Goal: Task Accomplishment & Management: Complete application form

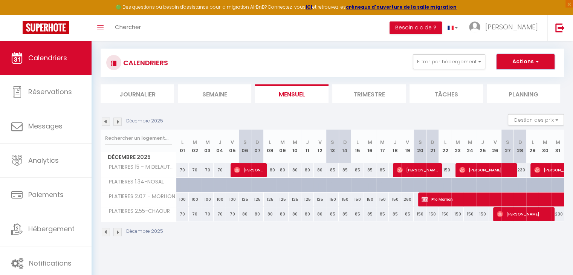
click at [506, 58] on button "Actions" at bounding box center [525, 61] width 58 height 15
click at [485, 79] on link "Nouvelle réservation" at bounding box center [518, 78] width 66 height 11
select select
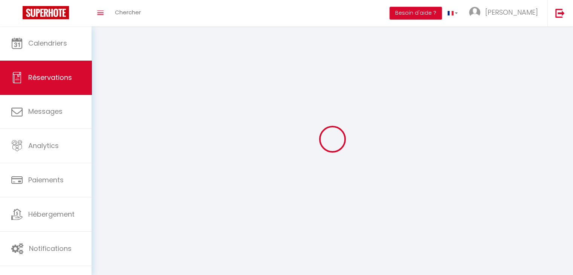
select select
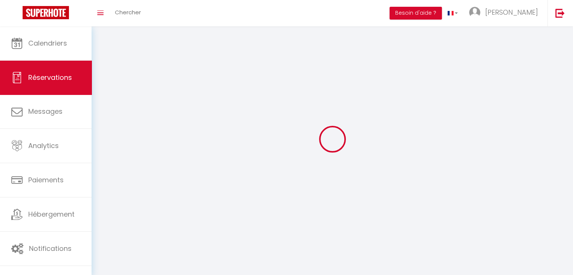
select select
checkbox input "false"
select select
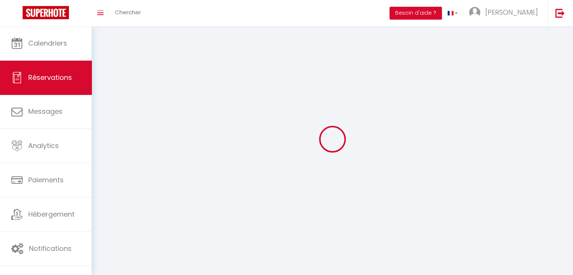
select select
checkbox input "false"
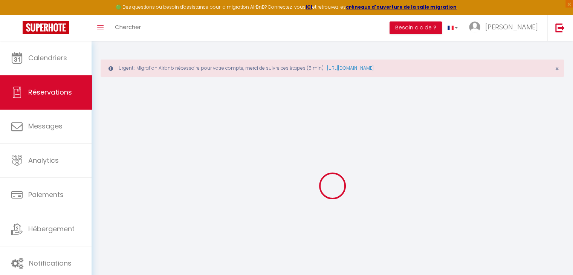
select select
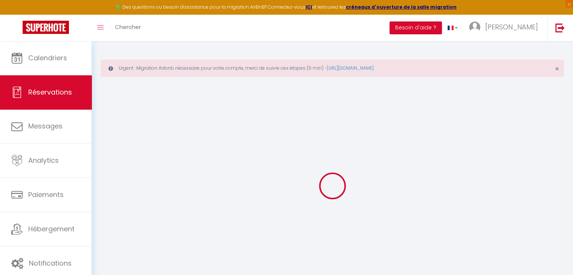
select select
checkbox input "false"
select select
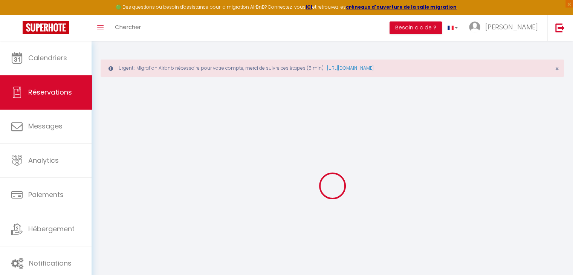
select select
checkbox input "false"
select select
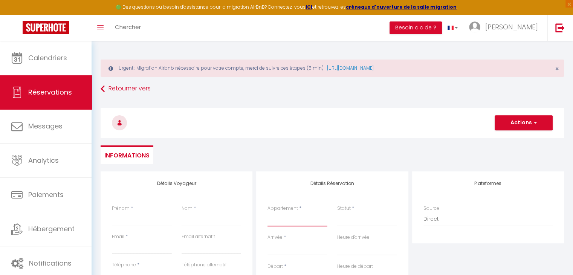
click at [280, 222] on select "SLALOM 107 - MME BOURSET SLALOM 201 - ZILLIOX SLALOM 602 - MEFTAH SLALOM 302 - …" at bounding box center [297, 219] width 60 height 14
select select "53771"
select select
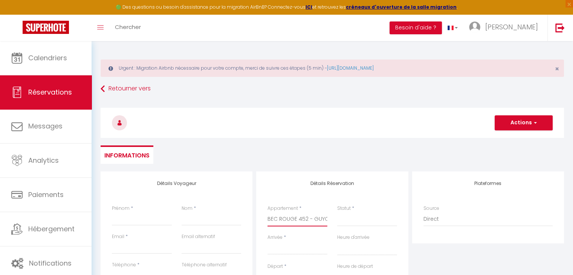
select select
checkbox input "false"
click at [295, 221] on select "SLALOM 107 - MME BOURSET SLALOM 201 - ZILLIOX SLALOM 602 - MEFTAH SLALOM 302 - …" at bounding box center [297, 219] width 60 height 14
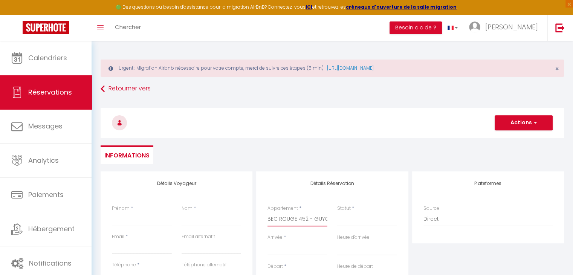
click at [295, 221] on select "SLALOM 107 - MME BOURSET SLALOM 201 - ZILLIOX SLALOM 602 - MEFTAH SLALOM 302 - …" at bounding box center [297, 219] width 60 height 14
select select
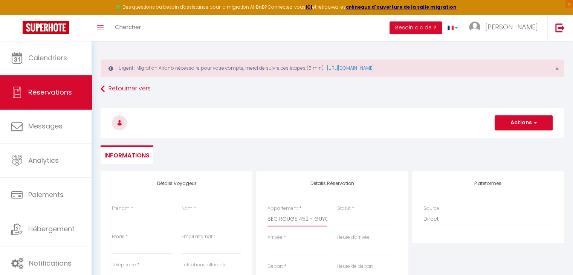
select select
checkbox input "false"
click at [355, 222] on select "Confirmé Non Confirmé [PERSON_NAME] par le voyageur No Show Request" at bounding box center [367, 219] width 60 height 14
select select "1"
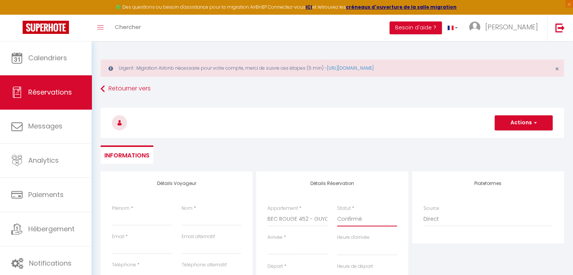
click at [337, 212] on select "Confirmé Non Confirmé [PERSON_NAME] par le voyageur No Show Request" at bounding box center [367, 219] width 60 height 14
select select
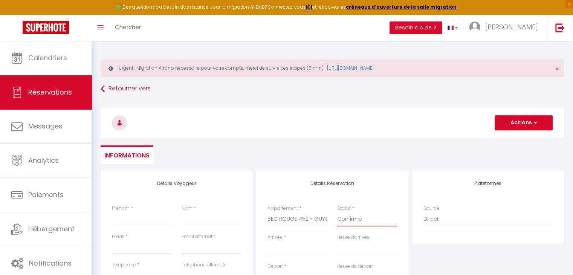
select select
checkbox input "false"
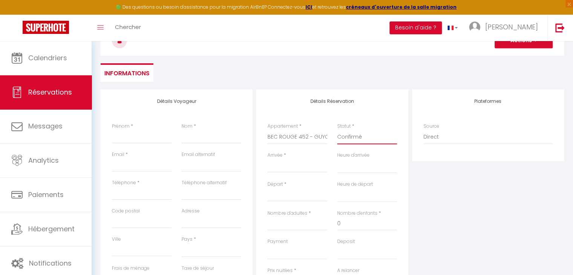
scroll to position [88, 0]
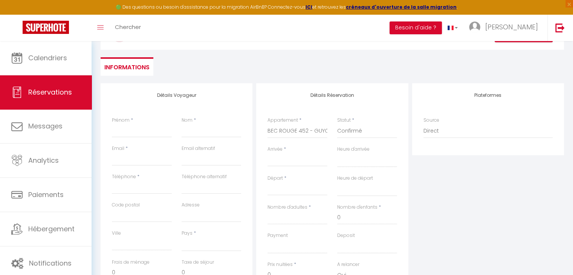
click at [279, 162] on input "Arrivée" at bounding box center [297, 161] width 60 height 10
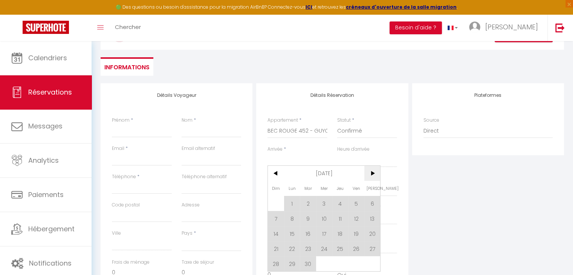
click at [372, 172] on span ">" at bounding box center [372, 173] width 16 height 15
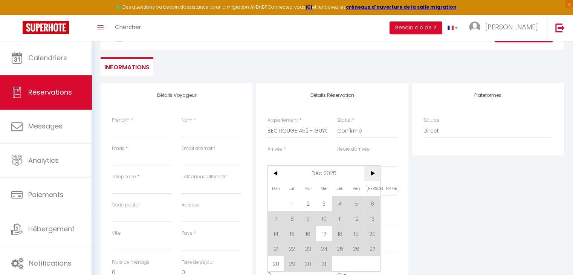
click at [372, 172] on span ">" at bounding box center [372, 173] width 16 height 15
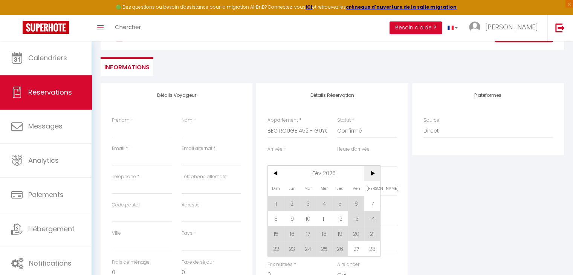
click at [372, 172] on span ">" at bounding box center [372, 173] width 16 height 15
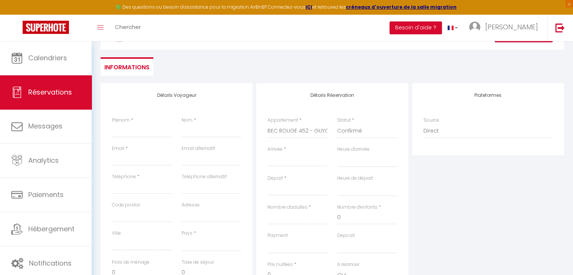
click at [288, 163] on input "Arrivée" at bounding box center [297, 161] width 60 height 10
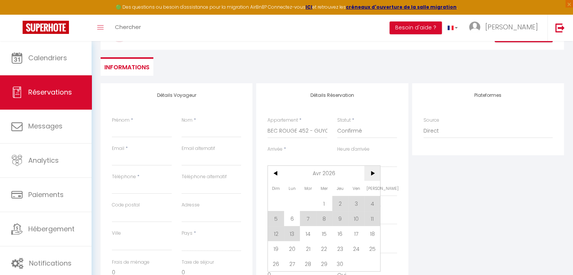
click at [377, 172] on span ">" at bounding box center [372, 173] width 16 height 15
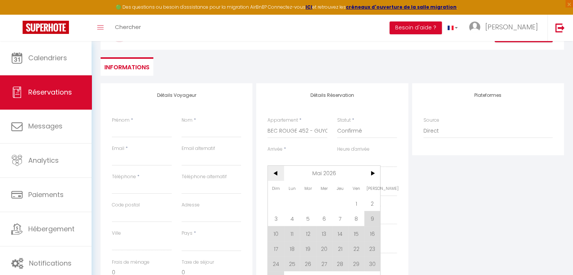
click at [275, 171] on span "<" at bounding box center [276, 173] width 16 height 15
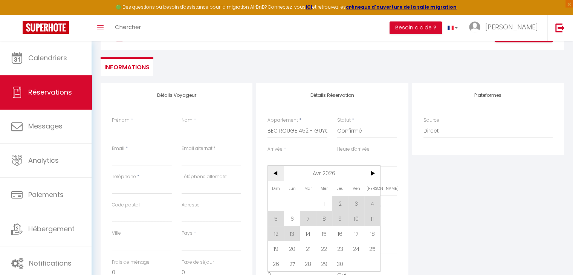
click at [275, 171] on span "<" at bounding box center [276, 173] width 16 height 15
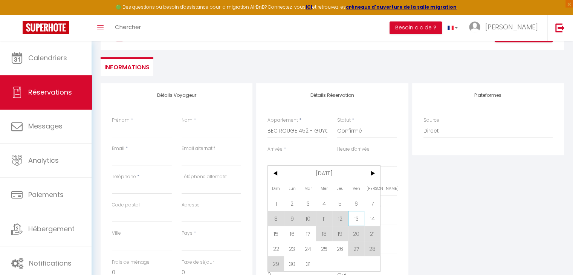
click at [356, 212] on span "13" at bounding box center [356, 218] width 16 height 15
select select
type input "Ven 13 Mars 2026"
select select
type input "[DATE]"
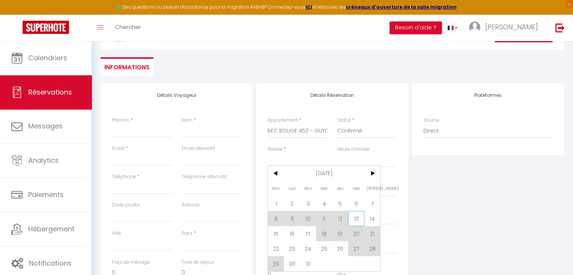
select select
checkbox input "false"
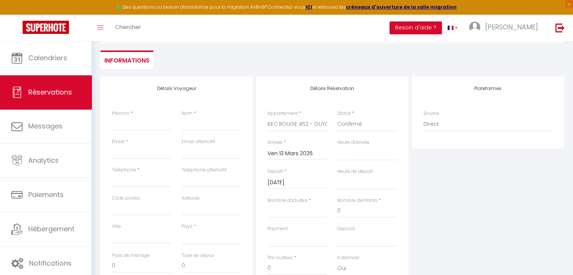
scroll to position [96, 0]
click at [304, 181] on input "[DATE]" at bounding box center [297, 182] width 60 height 10
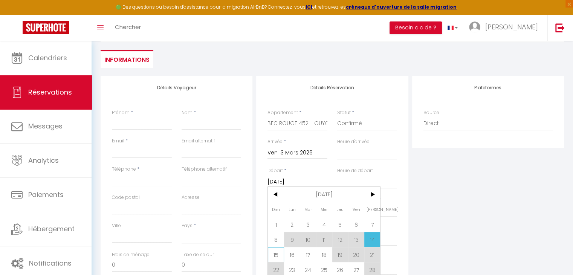
click at [274, 252] on span "15" at bounding box center [276, 254] width 16 height 15
select select
type input "Dim 15 Mars 2026"
select select
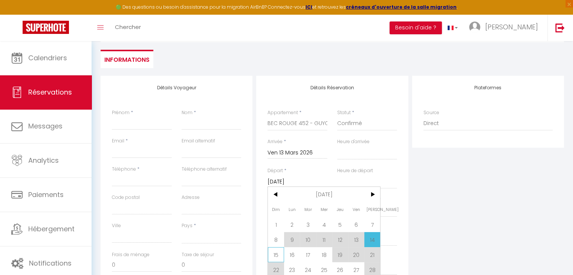
select select
checkbox input "false"
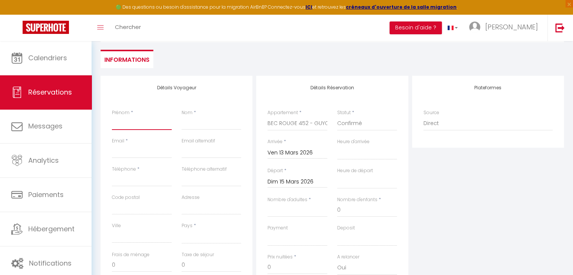
click at [141, 125] on input "Prénom" at bounding box center [142, 123] width 60 height 14
type input "T"
select select
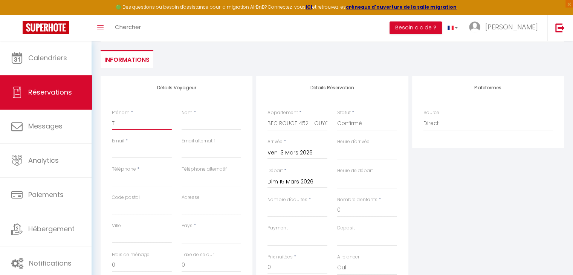
select select
checkbox input "false"
type input "Th"
select select
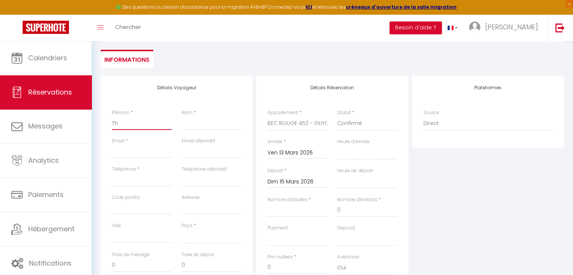
select select
checkbox input "false"
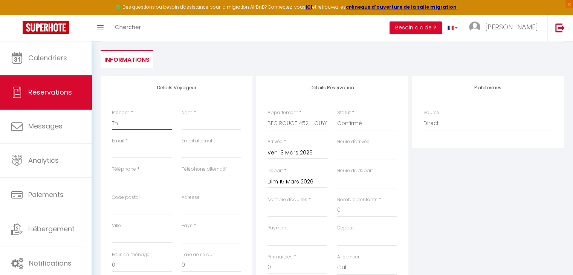
type input "Tho"
select select
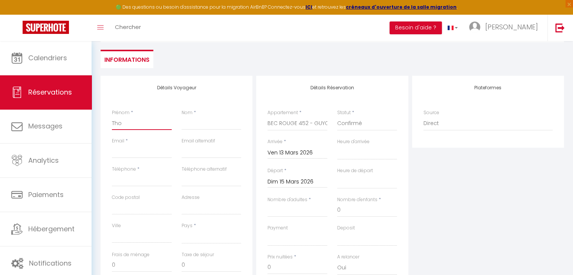
select select
checkbox input "false"
type input "[PERSON_NAME]"
select select
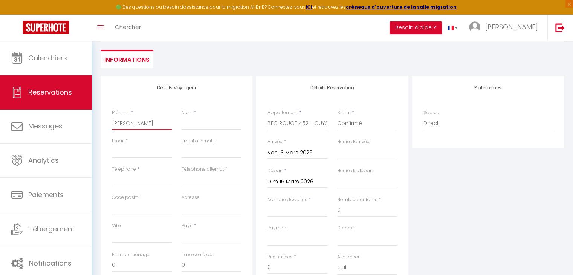
select select
checkbox input "false"
type input "Thoma"
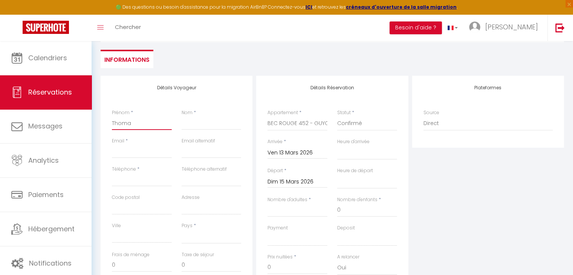
select select
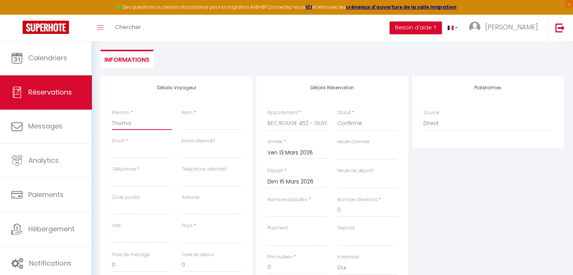
checkbox input "false"
type input "[PERSON_NAME]"
select select
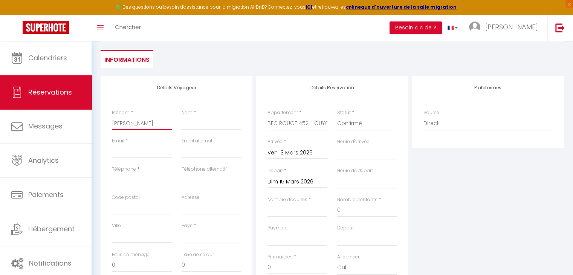
select select
checkbox input "false"
type input "[PERSON_NAME]"
select select
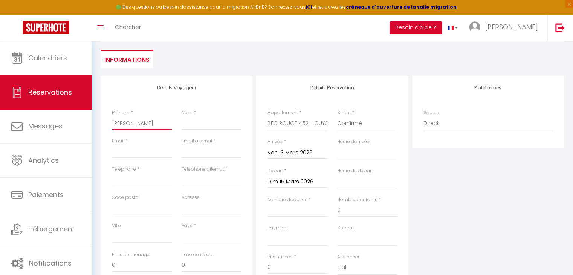
select select
checkbox input "false"
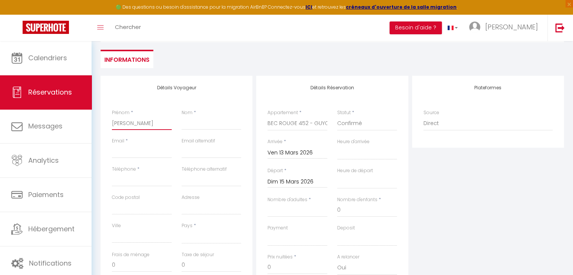
type input "[PERSON_NAME]"
click at [207, 127] on input "Nom" at bounding box center [212, 123] width 60 height 14
type input "G"
select select
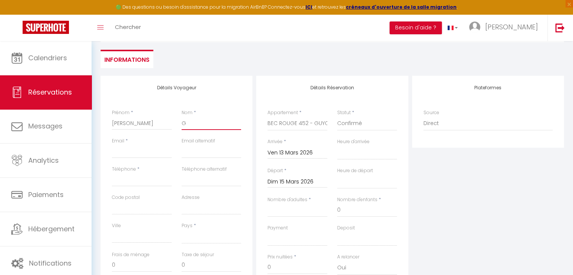
select select
checkbox input "false"
type input "Gu"
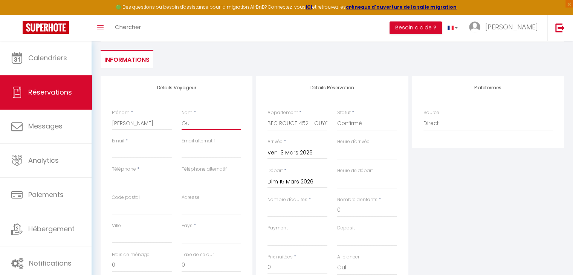
select select
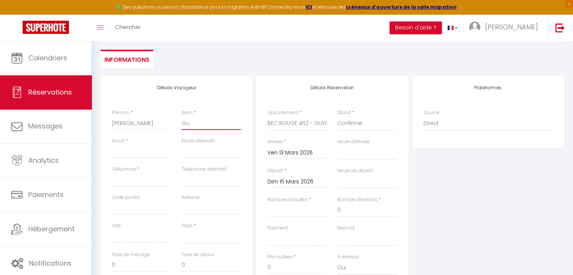
checkbox input "false"
type input "Guy"
select select
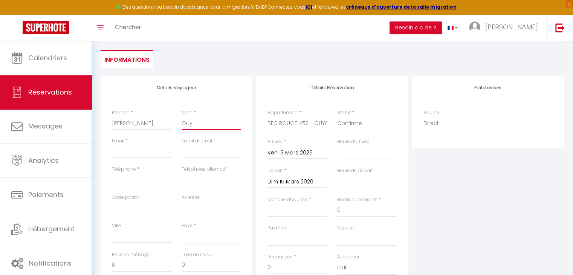
select select
checkbox input "false"
type input "Guyo"
select select
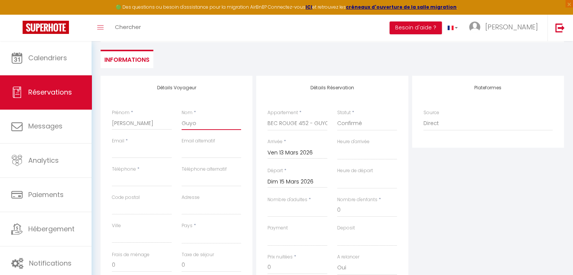
select select
checkbox input "false"
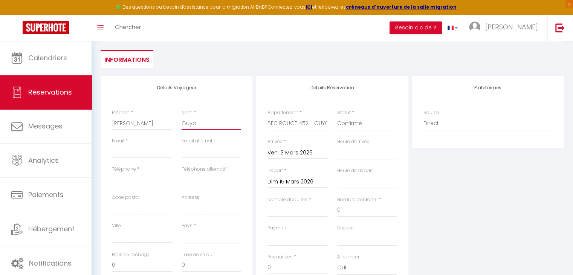
type input "Guyot"
select select
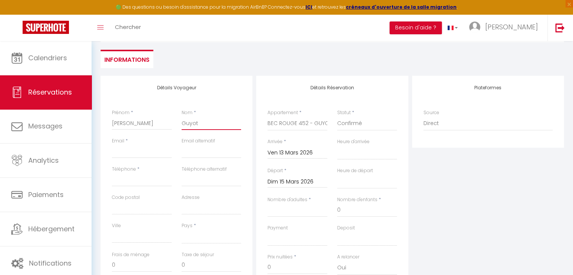
select select
checkbox input "false"
type input "Guyot"
click at [157, 146] on input "Email client" at bounding box center [142, 152] width 60 height 14
type input "a"
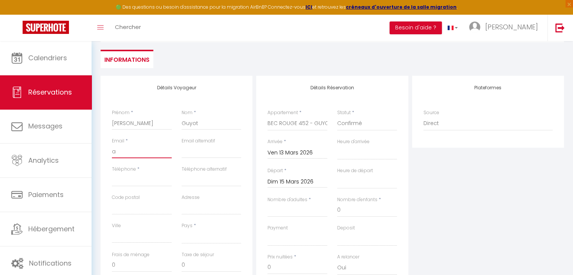
select select
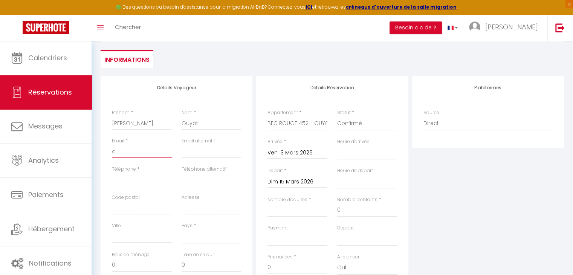
checkbox input "false"
type input "al"
select select
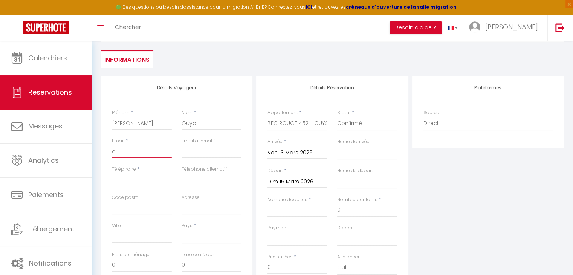
select select
checkbox input "false"
type input "alp"
select select
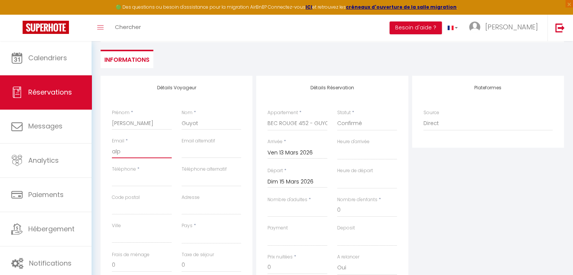
select select
checkbox input "false"
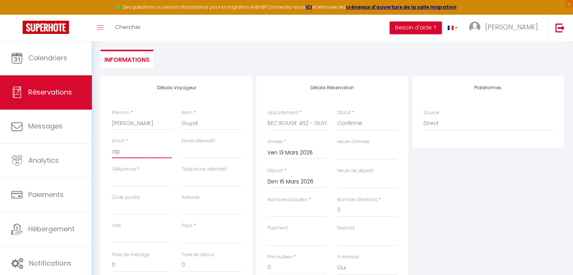
type input "alpo"
select select
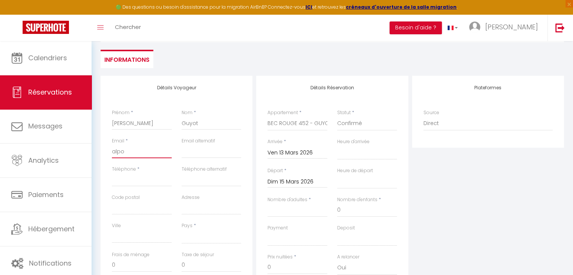
select select
checkbox input "false"
type input "alpo."
select select
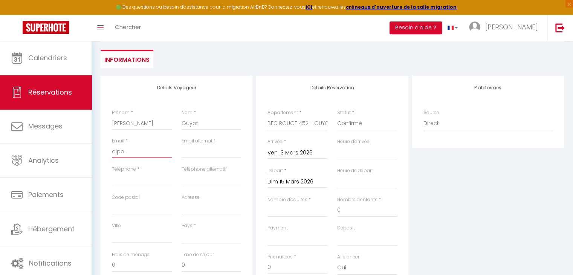
select select
checkbox input "false"
type input "alpo.t"
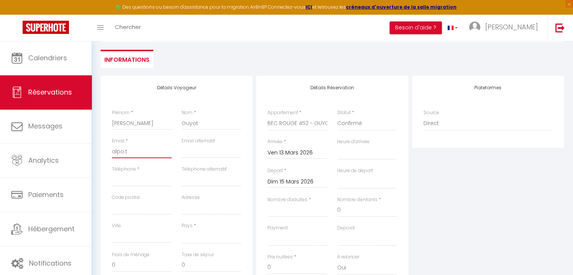
select select
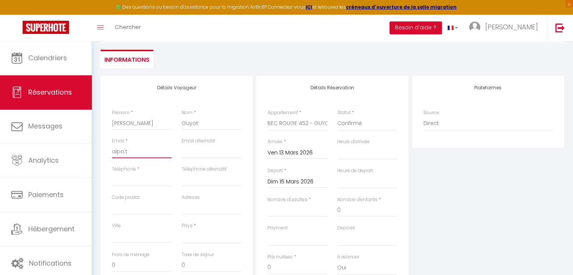
checkbox input "false"
type input "alpo.ti"
select select
click at [127, 177] on input "Téléphone" at bounding box center [142, 180] width 60 height 14
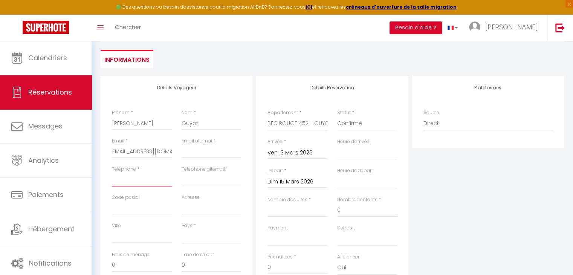
scroll to position [0, 0]
click at [196, 236] on select "[GEOGRAPHIC_DATA] [GEOGRAPHIC_DATA] [GEOGRAPHIC_DATA] [GEOGRAPHIC_DATA] [GEOGRA…" at bounding box center [212, 236] width 60 height 14
click at [182, 229] on select "[GEOGRAPHIC_DATA] [GEOGRAPHIC_DATA] [GEOGRAPHIC_DATA] [GEOGRAPHIC_DATA] [GEOGRA…" at bounding box center [212, 236] width 60 height 14
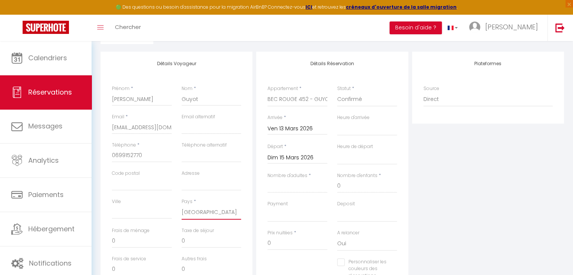
scroll to position [122, 0]
click at [292, 180] on input "Nombre d'adultes" at bounding box center [297, 184] width 60 height 14
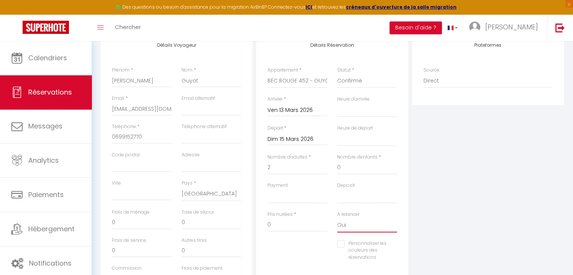
click at [342, 229] on select "Oui Non" at bounding box center [367, 225] width 60 height 14
click at [337, 218] on select "Oui Non" at bounding box center [367, 225] width 60 height 14
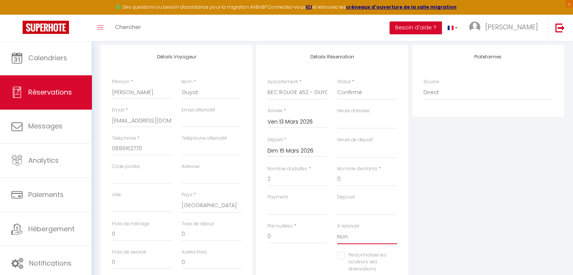
scroll to position [0, 0]
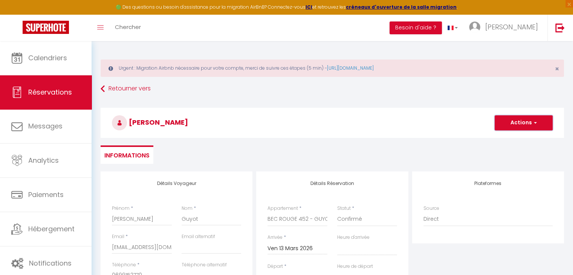
click at [514, 122] on button "Actions" at bounding box center [523, 122] width 58 height 15
click at [510, 137] on link "Enregistrer" at bounding box center [516, 139] width 60 height 10
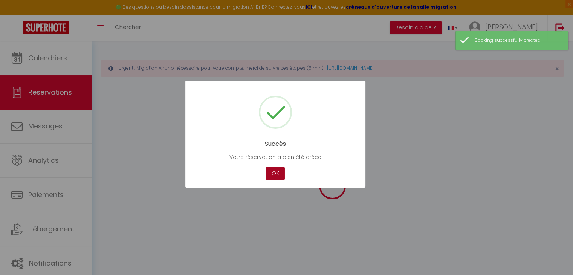
click at [282, 172] on button "OK" at bounding box center [275, 173] width 19 height 13
